Goal: Transaction & Acquisition: Subscribe to service/newsletter

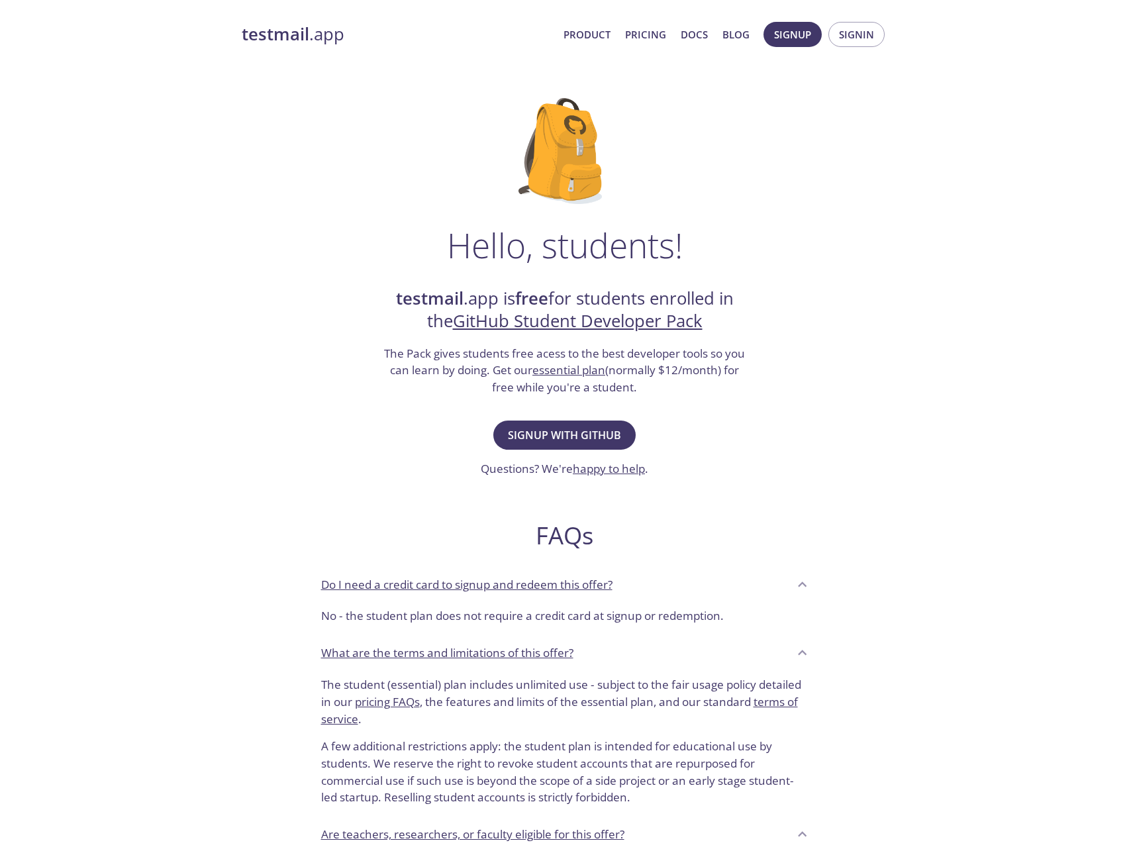
click at [277, 43] on strong "testmail" at bounding box center [276, 34] width 68 height 23
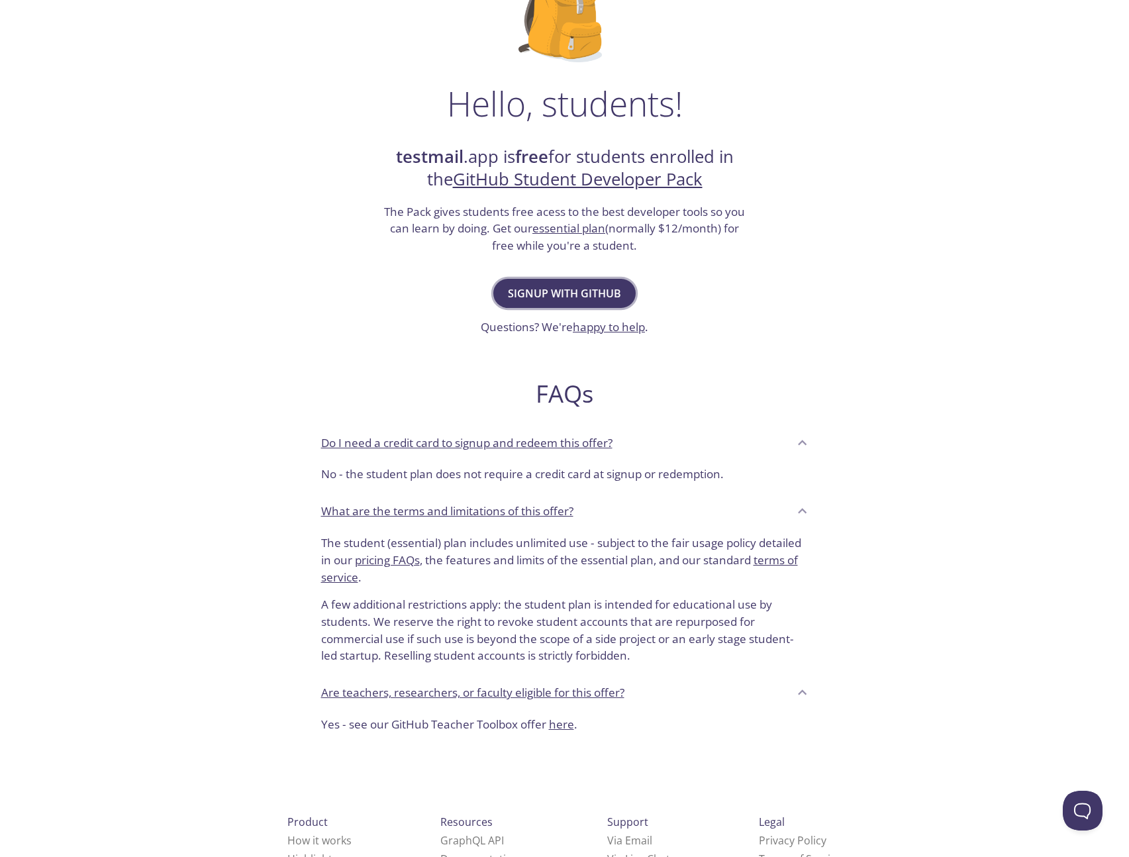
click at [581, 284] on span "Signup with GitHub" at bounding box center [564, 293] width 113 height 19
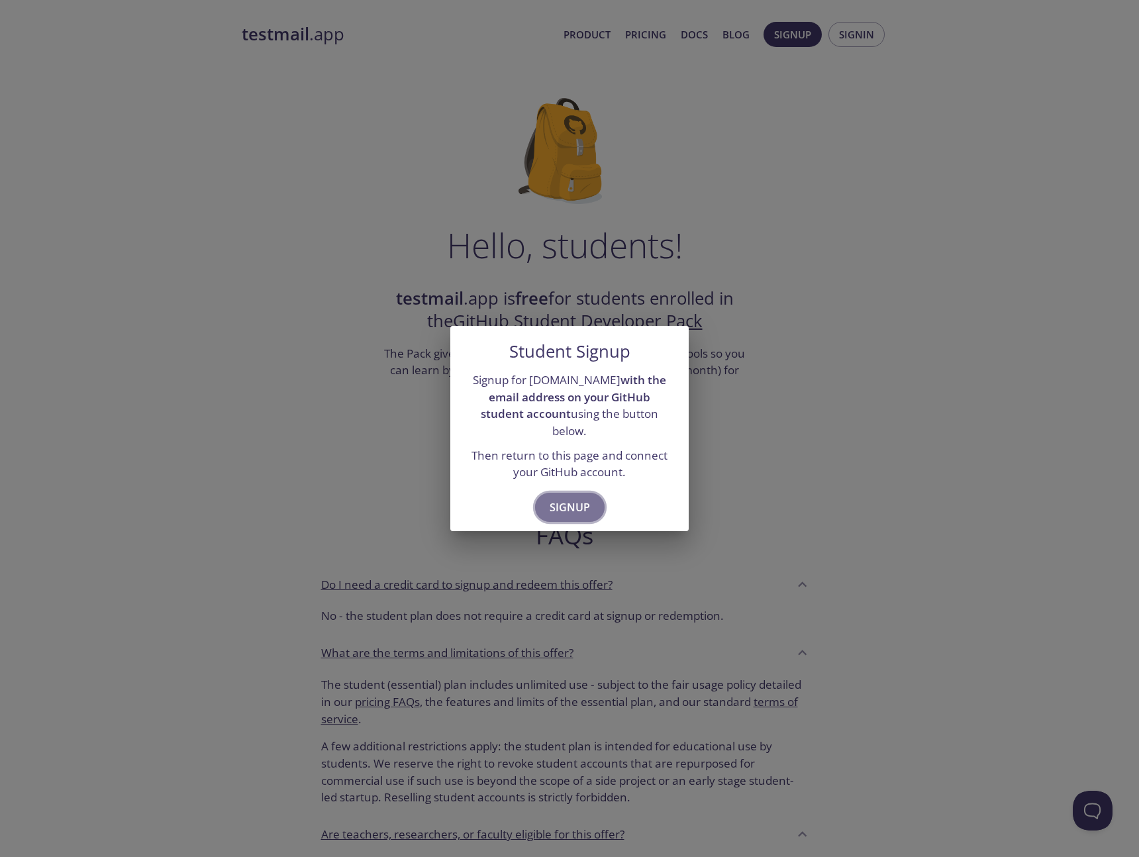
click at [583, 498] on span "Signup" at bounding box center [570, 507] width 40 height 19
click at [565, 498] on span "Signup" at bounding box center [570, 507] width 40 height 19
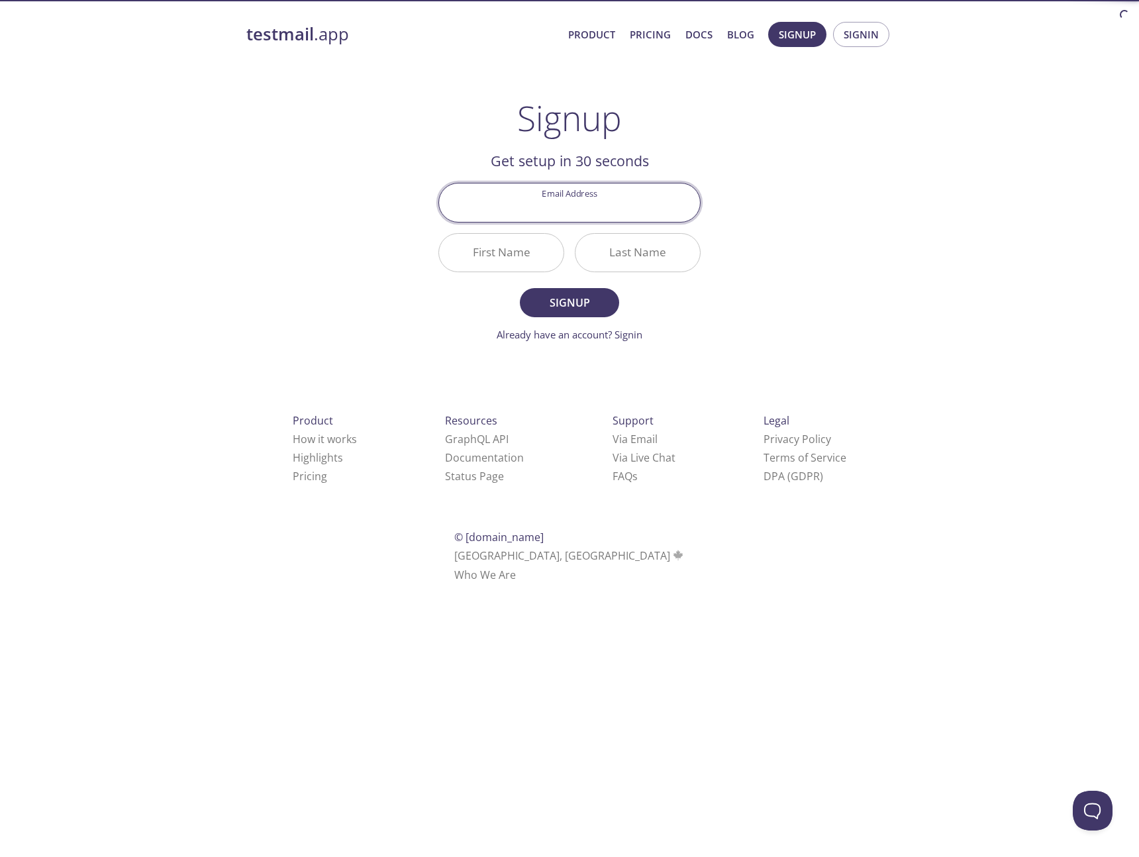
paste input "tylerderijk@outlook.com"
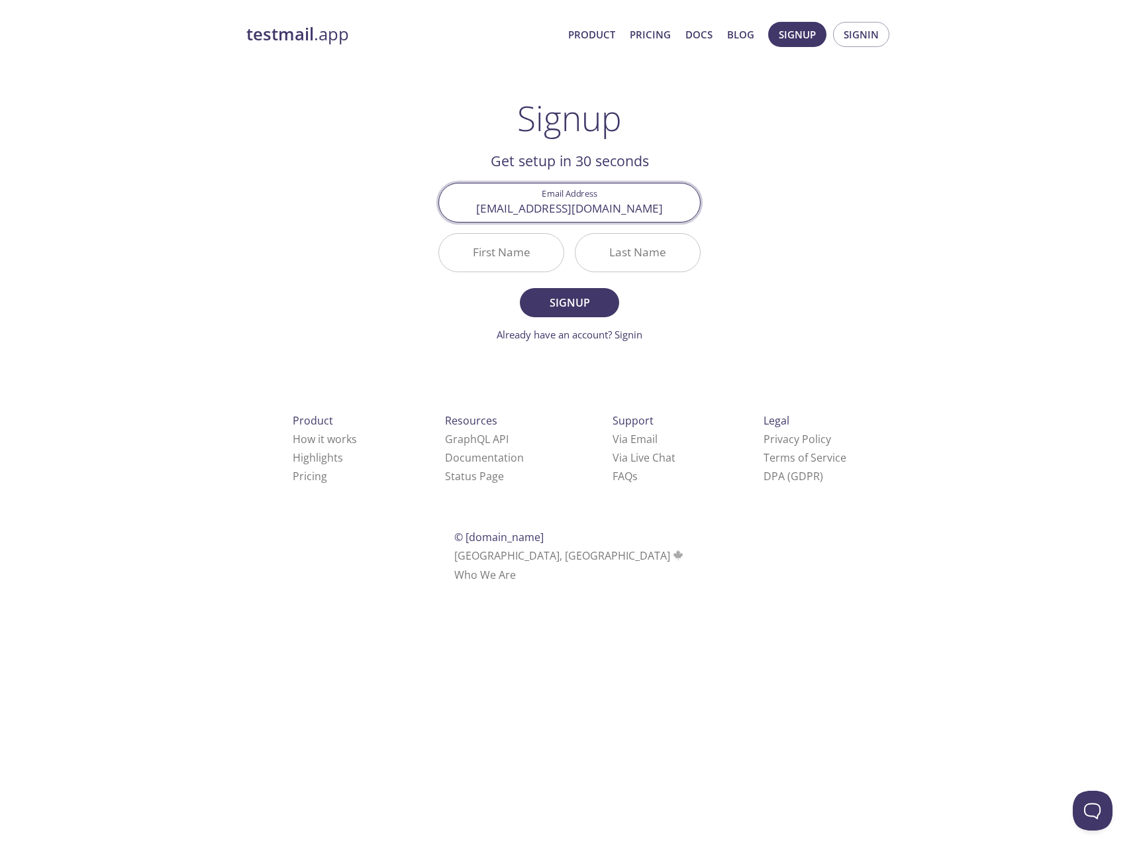
type input "tylerderijk@outlook.com"
click at [490, 258] on input "First Name" at bounding box center [501, 253] width 124 height 38
type input "Tyler"
type input "d"
type input "R"
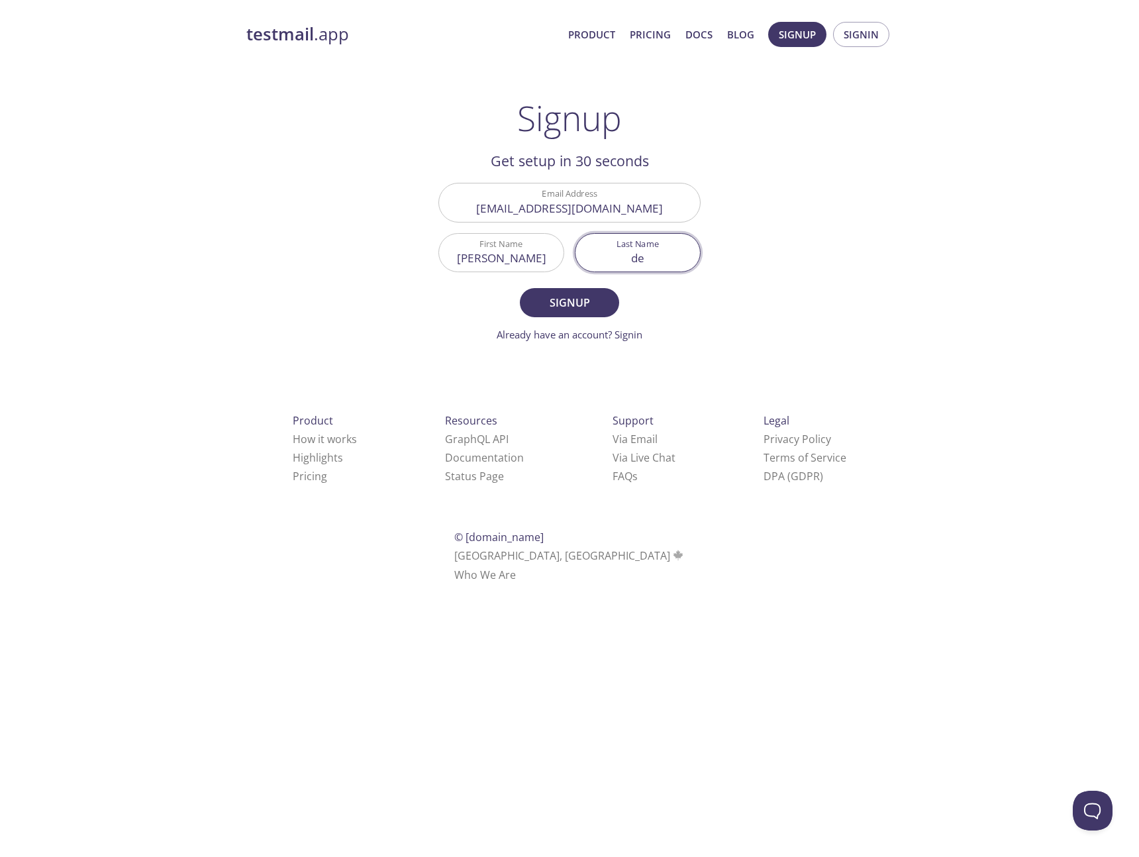
type input "d"
type input "D"
type input "deRijk"
click at [520, 288] on button "Signup" at bounding box center [569, 302] width 99 height 29
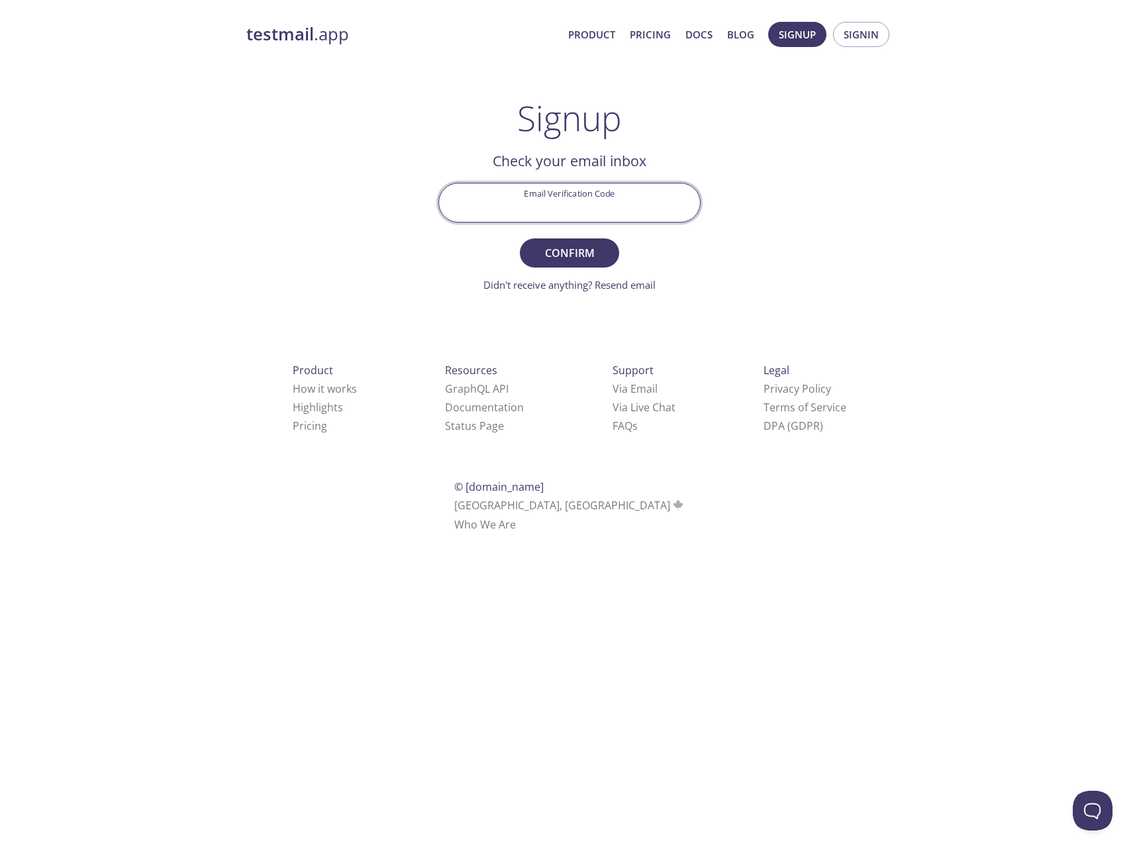
click at [665, 209] on input "Email Verification Code" at bounding box center [569, 202] width 261 height 38
paste input "7HRBE92"
type input "7HRBE92"
click at [573, 251] on span "Confirm" at bounding box center [569, 253] width 70 height 19
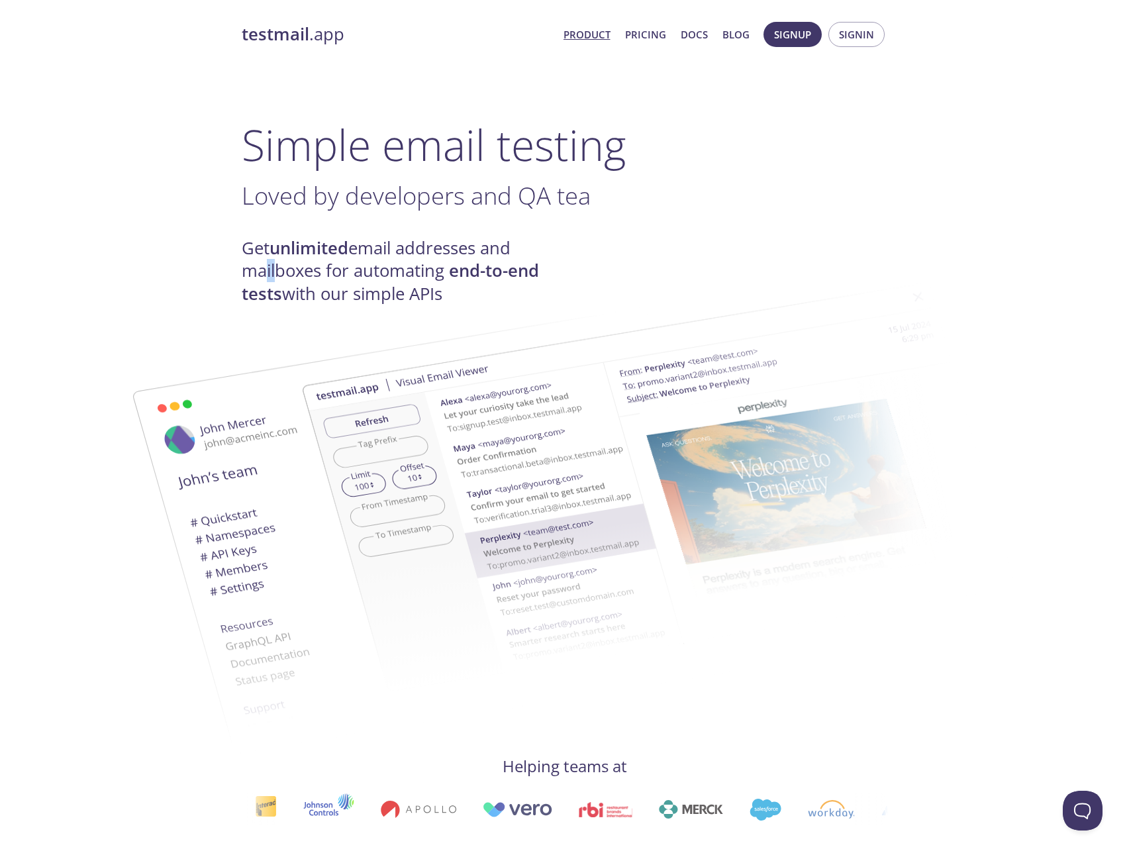
drag, startPoint x: 267, startPoint y: 265, endPoint x: 283, endPoint y: 262, distance: 16.2
click at [281, 262] on h4 "Get unlimited email addresses and mailboxes for automating end-to-end tests wit…" at bounding box center [403, 271] width 323 height 68
click at [826, 279] on img at bounding box center [658, 488] width 715 height 448
drag, startPoint x: 605, startPoint y: 239, endPoint x: 617, endPoint y: 265, distance: 29.0
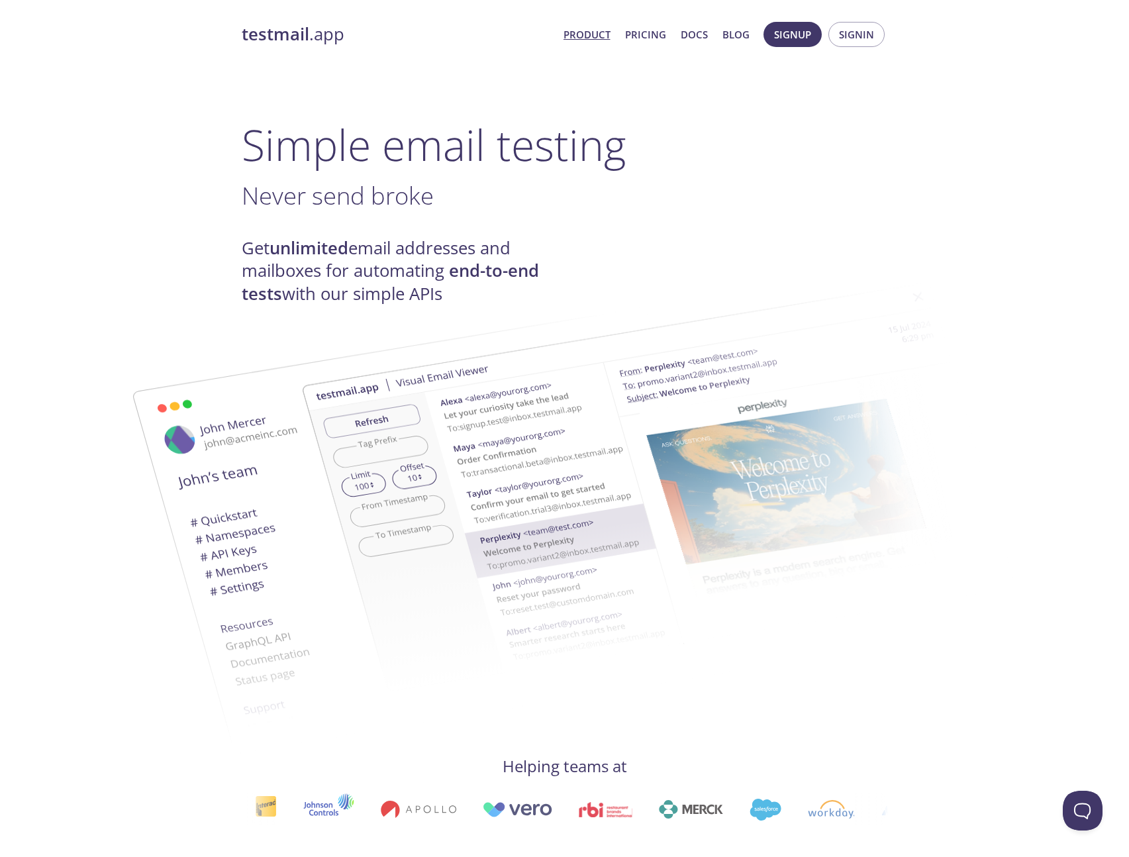
click at [599, 257] on div "Get unlimited email addresses and mailboxes for automating end-to-end tests wit…" at bounding box center [565, 271] width 646 height 68
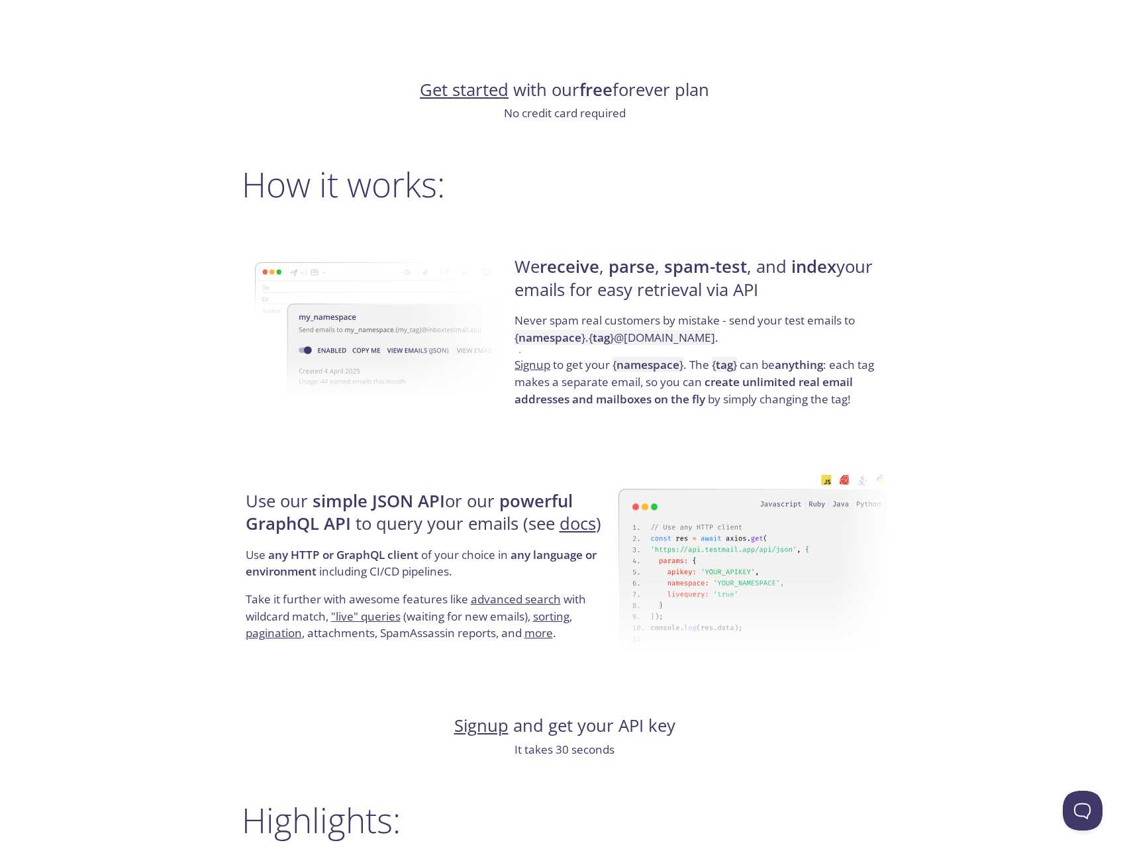
scroll to position [894, 0]
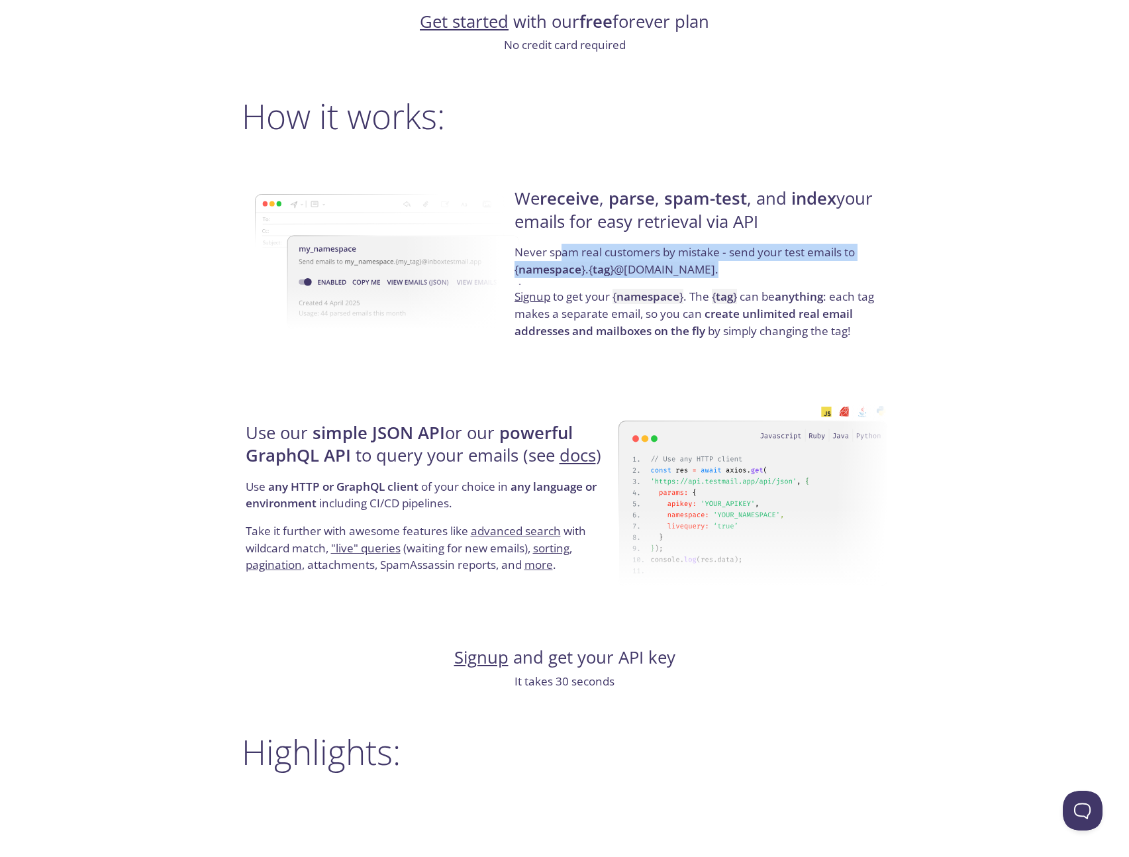
drag, startPoint x: 561, startPoint y: 256, endPoint x: 790, endPoint y: 269, distance: 229.5
click at [789, 269] on p "Never spam real customers by mistake - send your test emails to { namespace } .…" at bounding box center [698, 266] width 369 height 44
click at [790, 269] on p "Never spam real customers by mistake - send your test emails to { namespace } .…" at bounding box center [698, 266] width 369 height 44
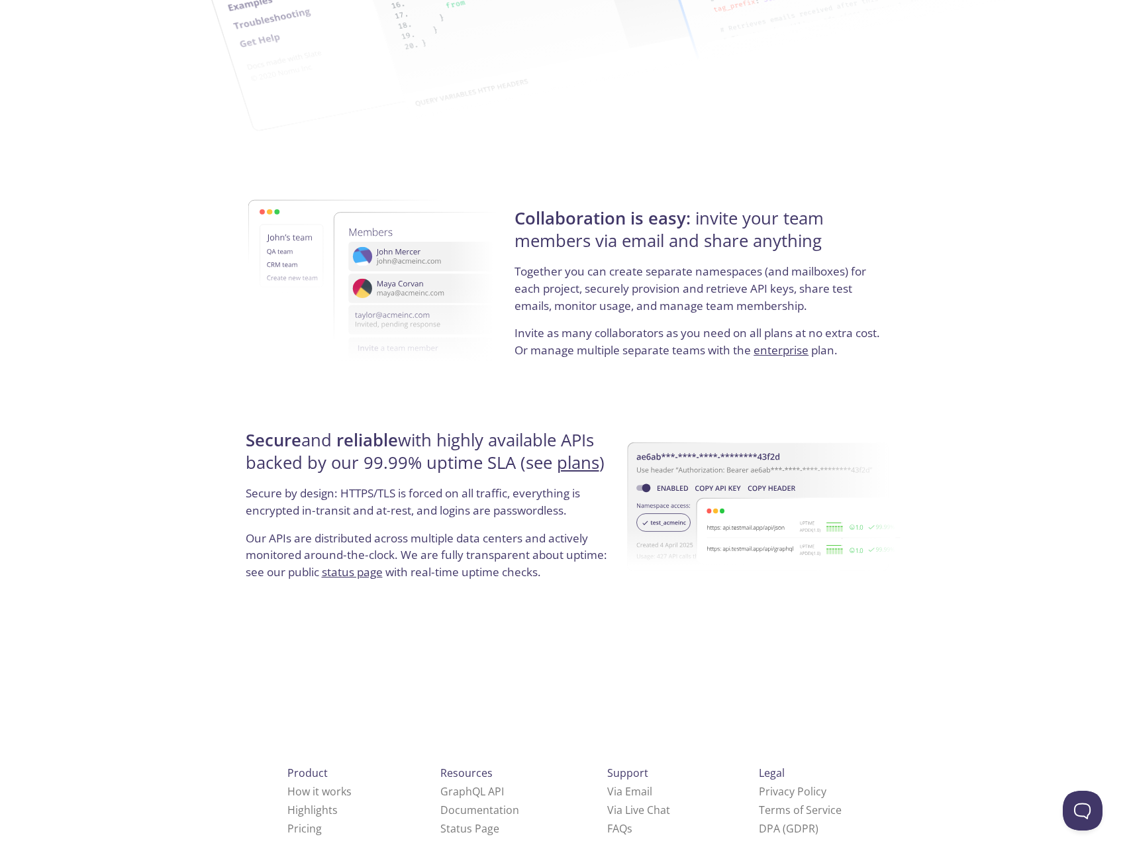
scroll to position [2171, 0]
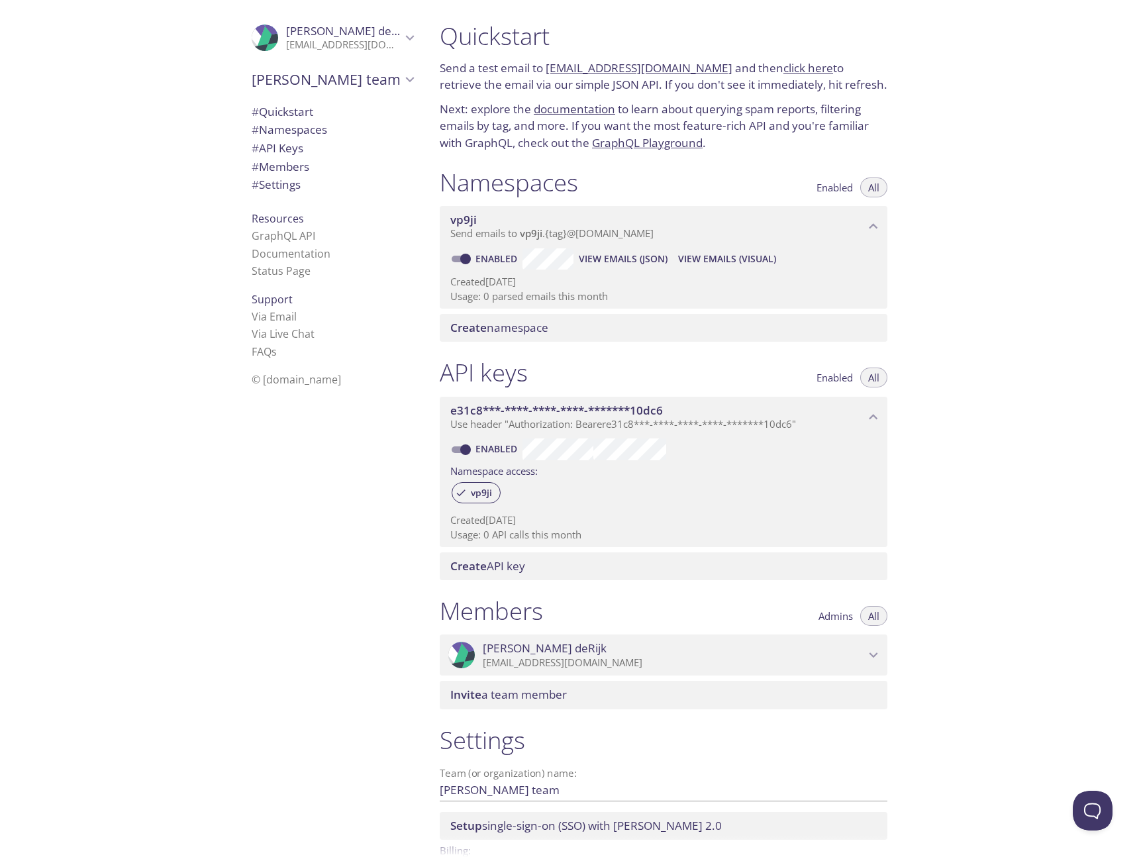
scroll to position [85, 0]
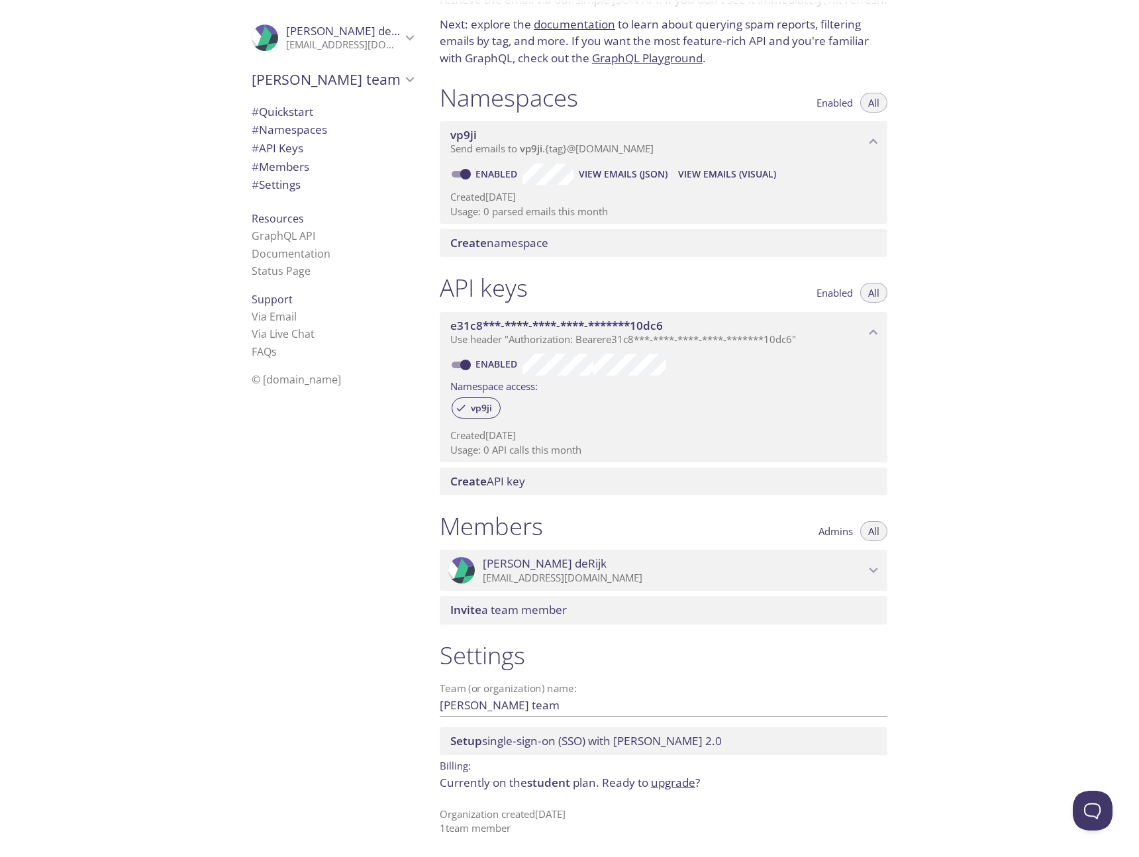
click at [996, 335] on div "Quickstart Send a test email to vp9ji.test@inbox.testmail.app and then click he…" at bounding box center [784, 428] width 710 height 857
click at [279, 148] on span "# API Keys" at bounding box center [278, 147] width 52 height 15
click at [1012, 208] on div "Quickstart Send a test email to vp9ji.test@inbox.testmail.app and then click he…" at bounding box center [784, 428] width 710 height 857
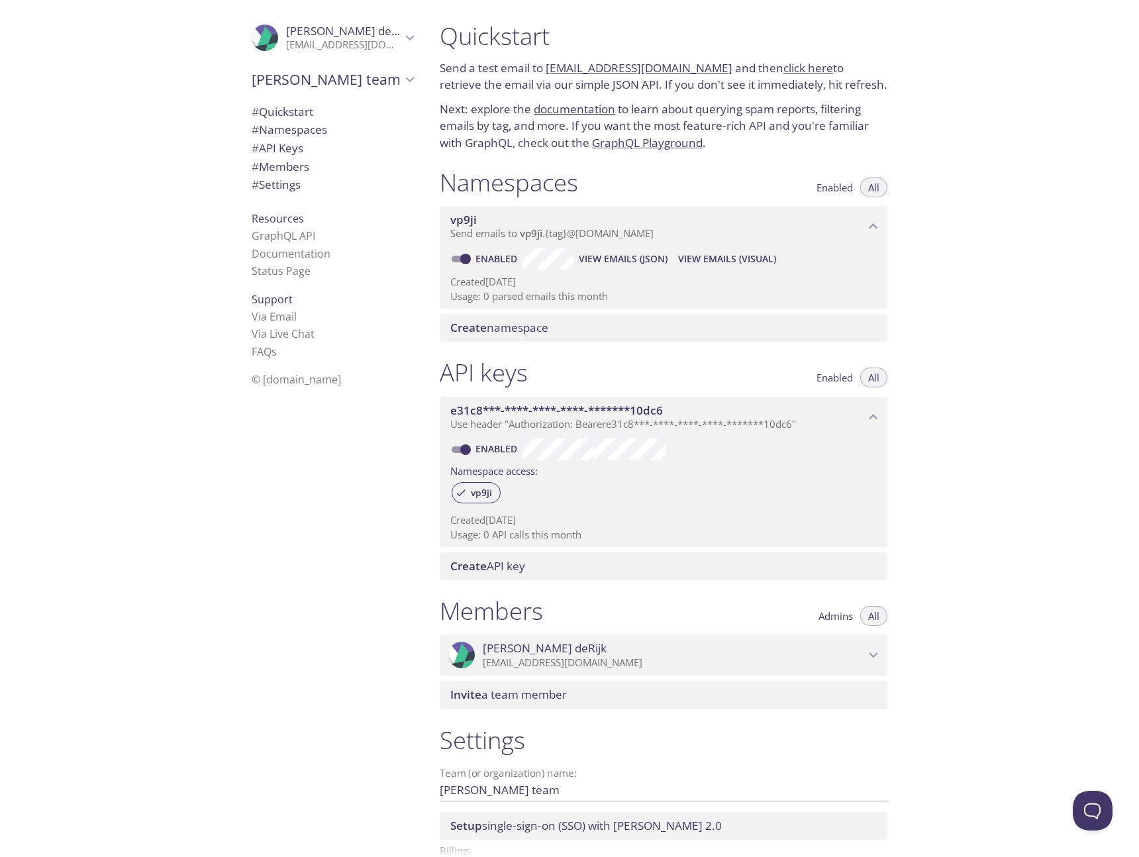
click at [436, 90] on div "Quickstart Send a test email to vp9ji.test@inbox.testmail.app and then click he…" at bounding box center [663, 86] width 469 height 146
